Goal: Information Seeking & Learning: Learn about a topic

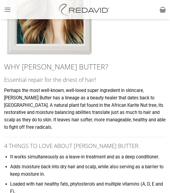
scroll to position [552, 0]
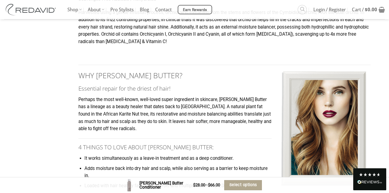
scroll to position [435, 0]
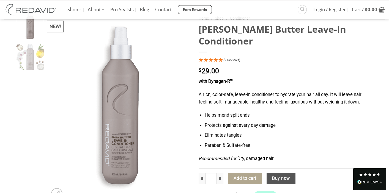
scroll to position [43, 0]
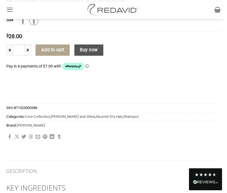
scroll to position [450, 0]
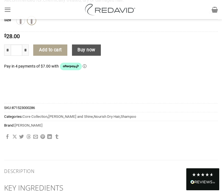
click at [221, 15] on div "Shop The Orchid Oil® Collection Blonde Therapy® The Core Collection Promotions …" at bounding box center [111, 9] width 222 height 19
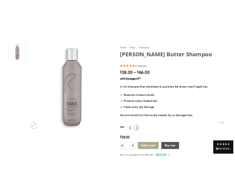
scroll to position [0, 0]
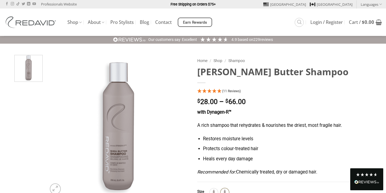
click at [47, 30] on div "Shop The Orchid Oil® Collection Blonde Therapy® The Core Collection Promotions …" at bounding box center [193, 23] width 386 height 28
